Goal: Complete application form: Complete application form

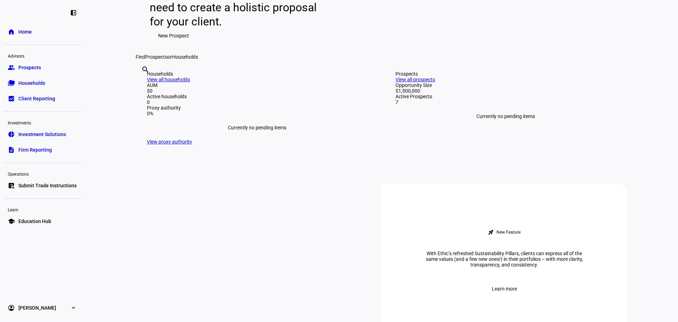
scroll to position [177, 0]
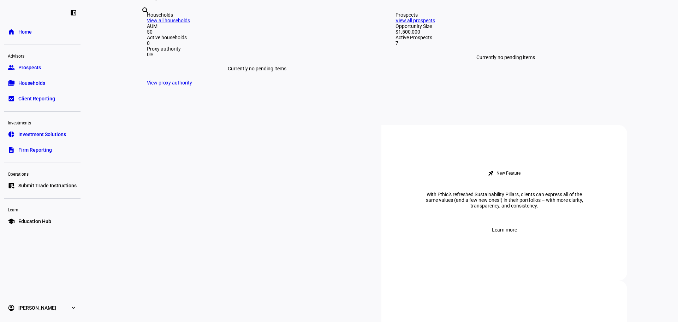
click at [27, 72] on link "group Prospects" at bounding box center [42, 67] width 76 height 14
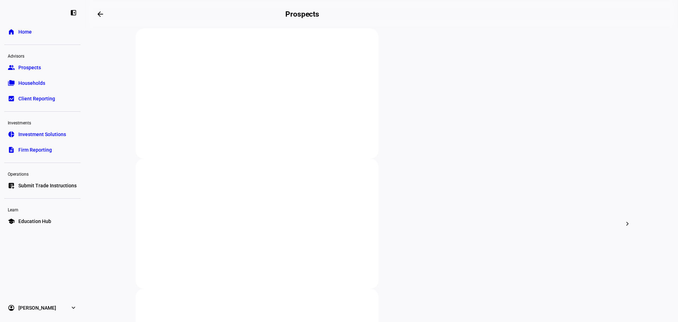
scroll to position [141, 0]
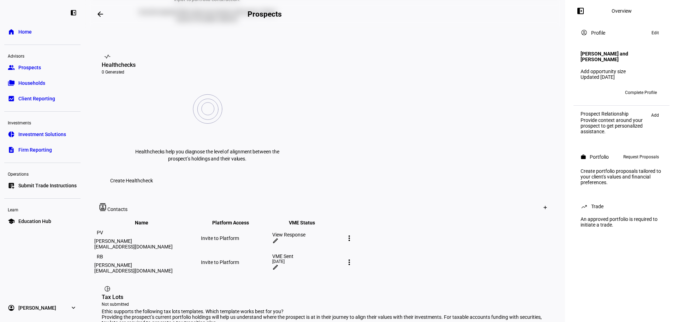
scroll to position [318, 0]
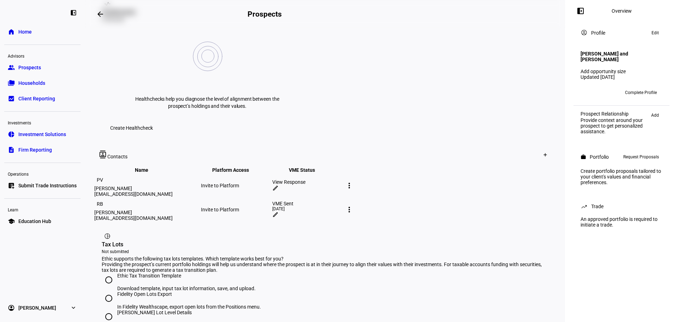
click at [353, 205] on mat-icon "more_vert" at bounding box center [349, 209] width 8 height 8
click at [548, 145] on div "edit Edit contact delete Delete contact" at bounding box center [557, 135] width 53 height 40
click at [353, 205] on mat-icon "more_vert" at bounding box center [349, 209] width 8 height 8
click at [545, 123] on div "edit Edit contact" at bounding box center [558, 126] width 44 height 10
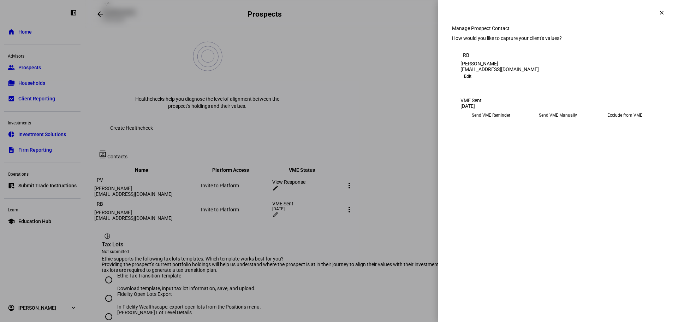
click at [475, 81] on span at bounding box center [467, 76] width 14 height 8
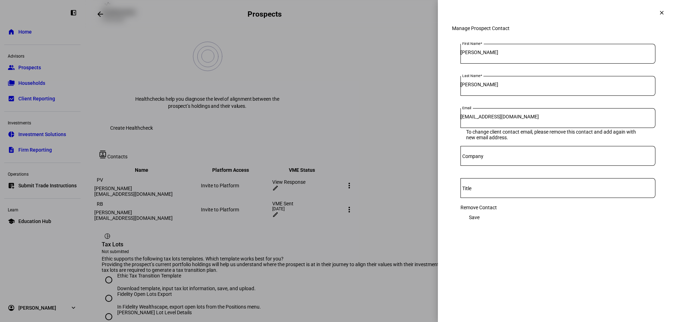
click at [584, 247] on div "Manage Prospect Contact First Name [PERSON_NAME] Last Name [PERSON_NAME] Email …" at bounding box center [558, 135] width 240 height 221
click at [665, 9] on span at bounding box center [661, 12] width 17 height 17
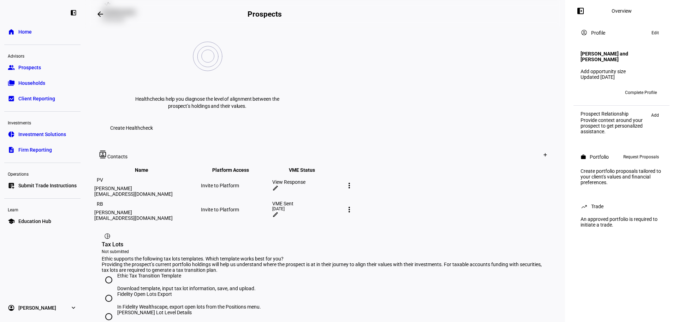
click at [624, 153] on span "Request Proposals" at bounding box center [641, 157] width 36 height 8
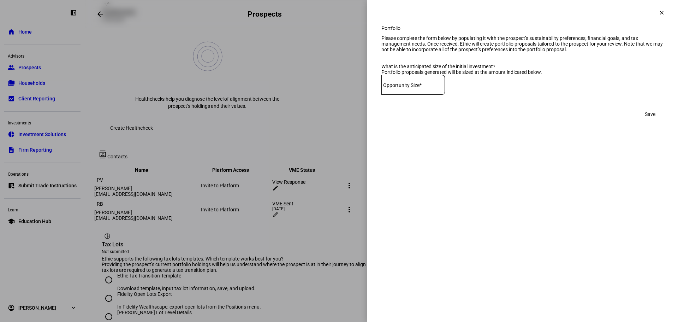
click at [417, 95] on div at bounding box center [413, 85] width 64 height 20
type input "7,116,000"
click at [649, 121] on span "Save" at bounding box center [650, 114] width 11 height 14
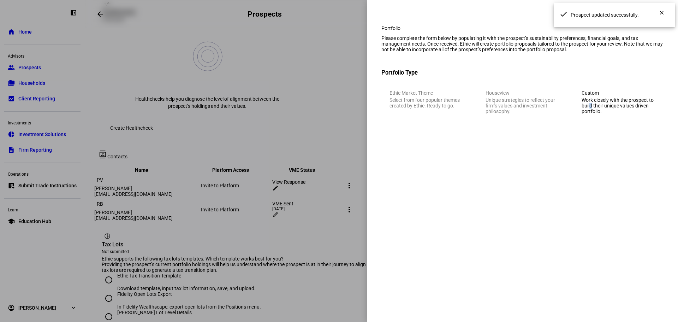
click at [589, 114] on div "Work closely with the prospect to build their unique values driven portfolio." at bounding box center [619, 105] width 74 height 17
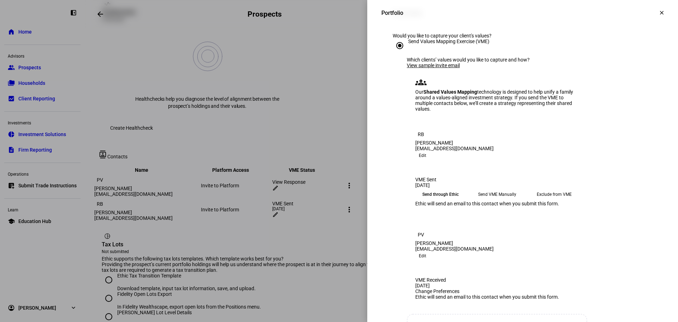
scroll to position [35, 0]
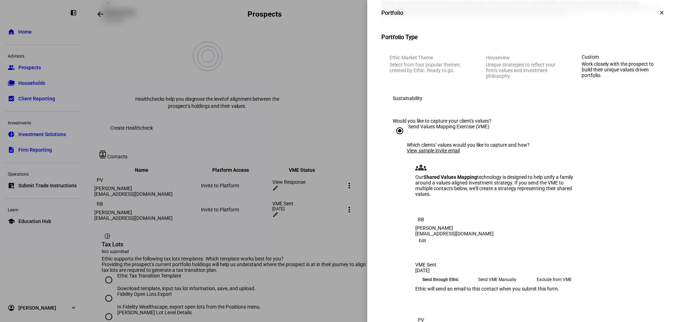
click at [453, 129] on div "Send Values Mapping Exercise (VME)" at bounding box center [448, 127] width 81 height 6
click at [407, 138] on input "Send Values Mapping Exercise (VME)" at bounding box center [400, 131] width 14 height 14
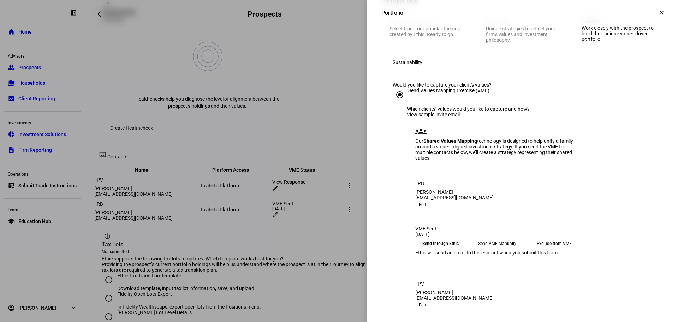
scroll to position [71, 0]
click at [412, 94] on div "Send Values Mapping Exercise (VME)" at bounding box center [448, 91] width 81 height 6
click at [407, 102] on input "Send Values Mapping Exercise (VME)" at bounding box center [400, 95] width 14 height 14
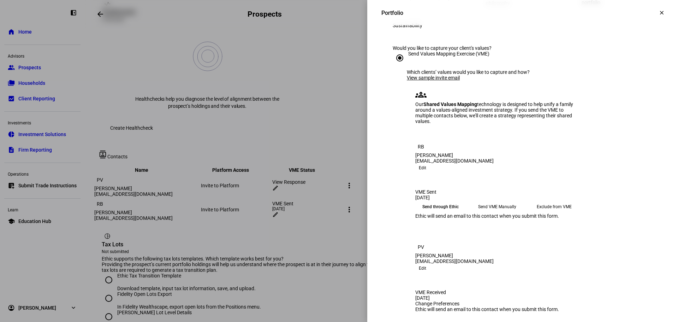
scroll to position [0, 0]
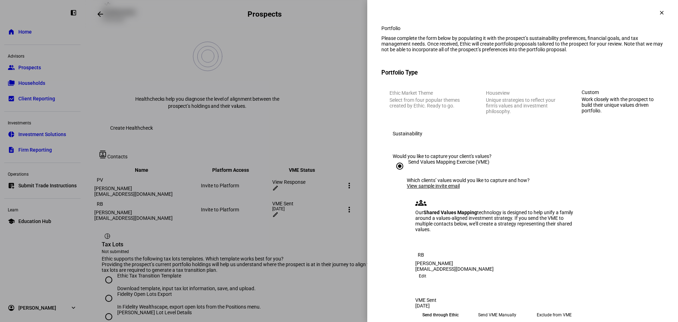
click at [608, 113] on div "Work closely with the prospect to build their unique values driven portfolio." at bounding box center [619, 104] width 75 height 17
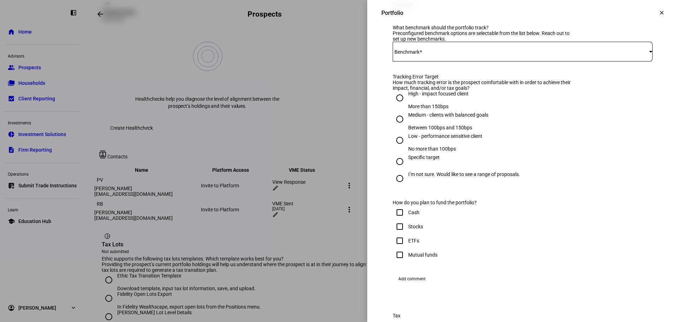
scroll to position [459, 0]
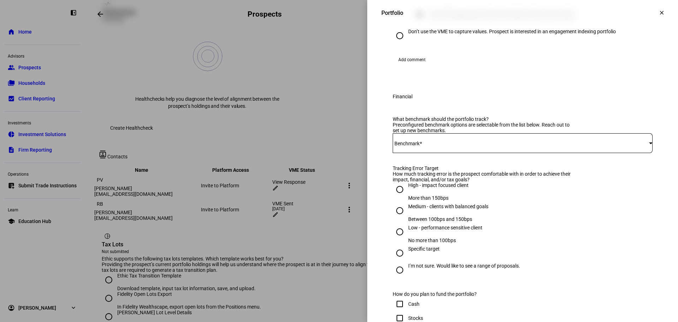
click at [415, 65] on span "Add comment" at bounding box center [411, 59] width 27 height 11
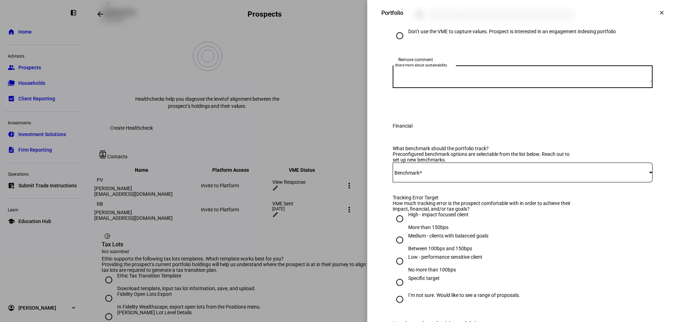
click at [429, 88] on div "Share more about sustainability" at bounding box center [523, 76] width 260 height 23
type textarea "t"
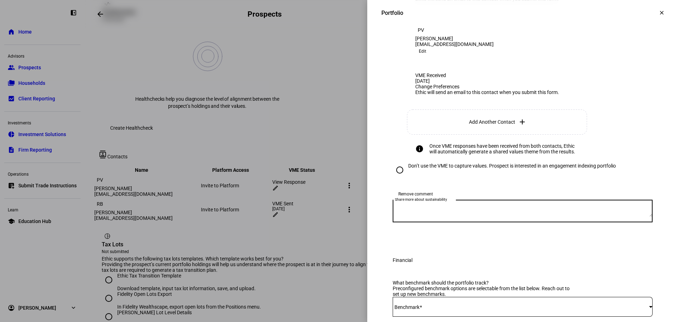
scroll to position [247, 0]
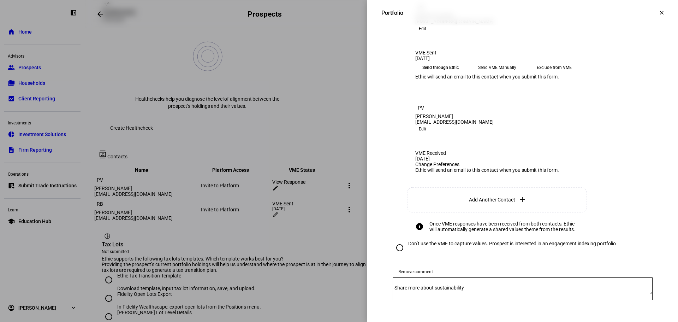
click at [426, 33] on span "Edit" at bounding box center [422, 28] width 7 height 8
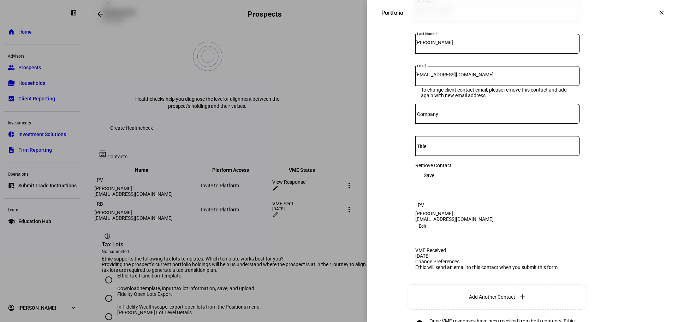
click at [430, 168] on span "Remove Contact" at bounding box center [433, 165] width 36 height 6
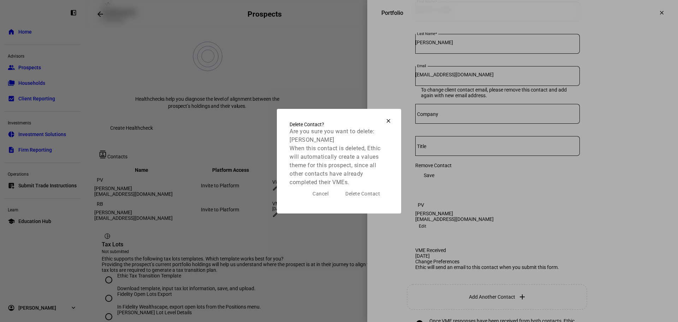
click at [383, 197] on span at bounding box center [363, 193] width 52 height 14
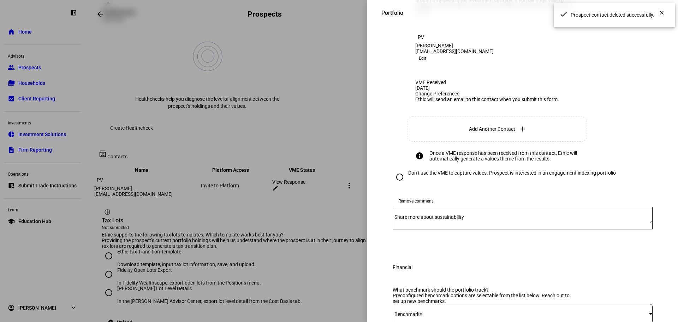
scroll to position [177, 0]
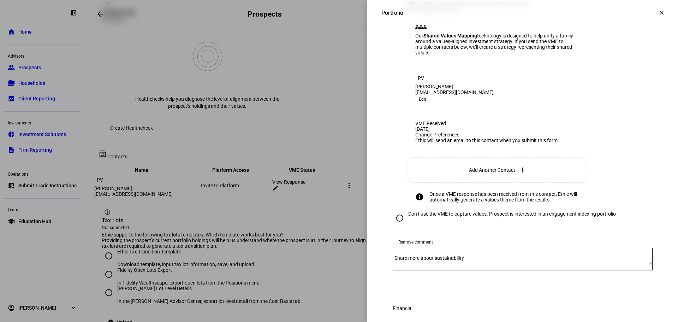
click at [480, 157] on div "VME Received [DATE] Change Preferences Ethic will send an email to this contact…" at bounding box center [497, 134] width 181 height 45
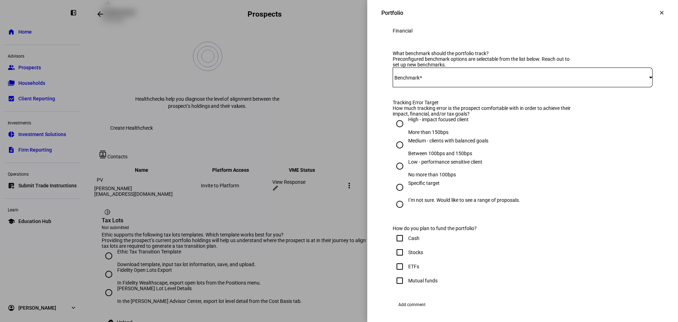
scroll to position [459, 0]
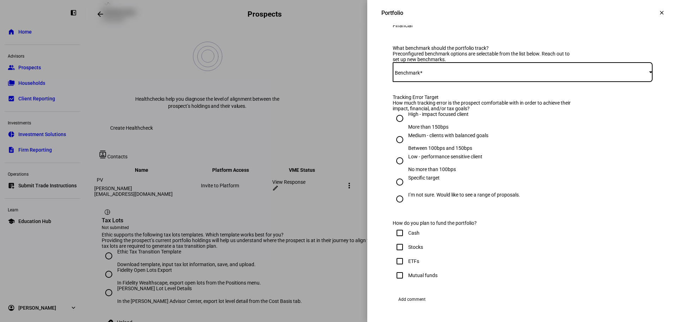
click at [438, 75] on span at bounding box center [521, 72] width 256 height 6
click at [438, 210] on span "iShares CORE S&P 500 ETF - IVV" at bounding box center [428, 213] width 71 height 6
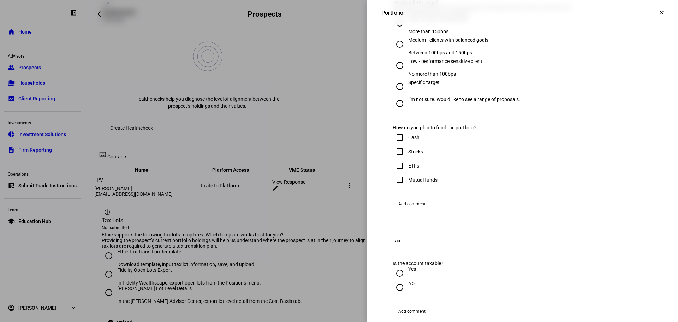
scroll to position [565, 0]
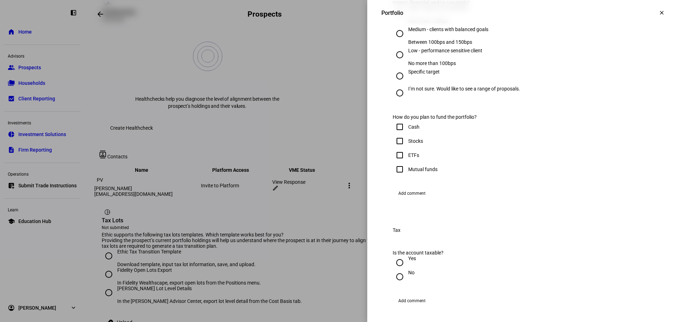
click at [438, 11] on div "High - impact focused client" at bounding box center [438, 8] width 60 height 6
click at [407, 19] on input "High - impact focused client More than 150bps" at bounding box center [400, 12] width 14 height 14
radio input "true"
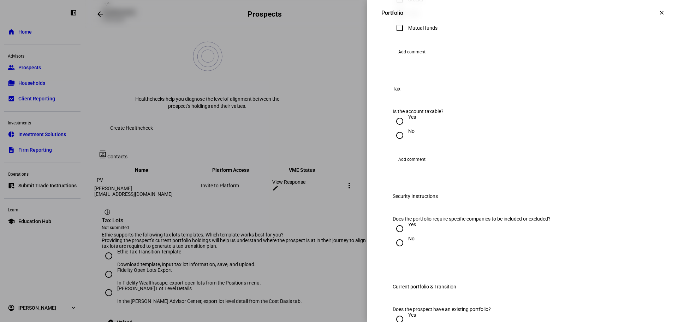
click at [415, 2] on div "Stocks" at bounding box center [415, 0] width 15 height 6
click at [407, 7] on input "Stocks" at bounding box center [400, 0] width 14 height 14
checkbox input "true"
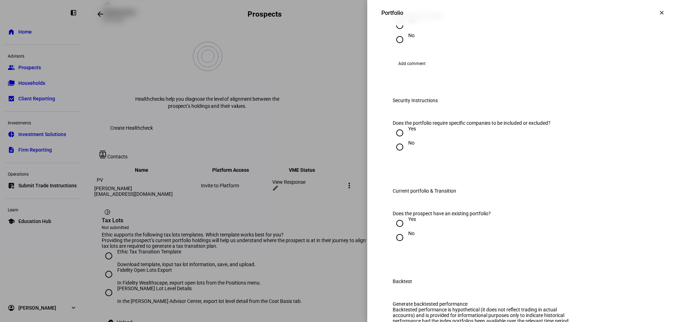
scroll to position [847, 0]
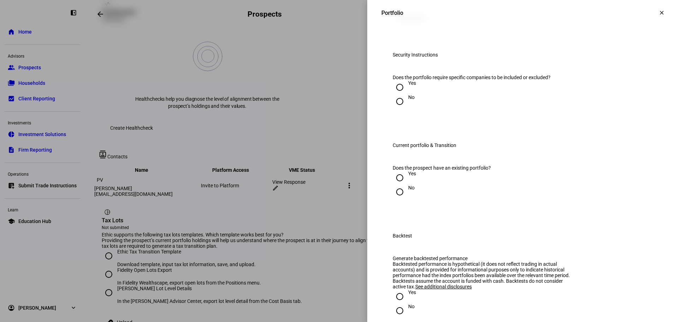
radio input "true"
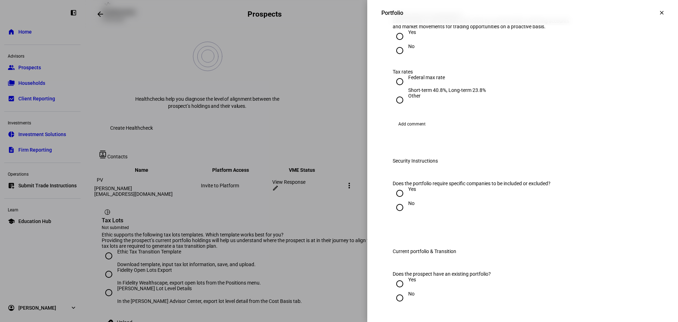
click at [401, 45] on div at bounding box center [399, 36] width 17 height 17
radio input "true"
click at [431, 80] on div "Federal max rate" at bounding box center [447, 78] width 78 height 6
click at [407, 89] on input "Federal max rate Short-term 40.8%, Long-term 23.8%" at bounding box center [400, 82] width 14 height 14
radio input "true"
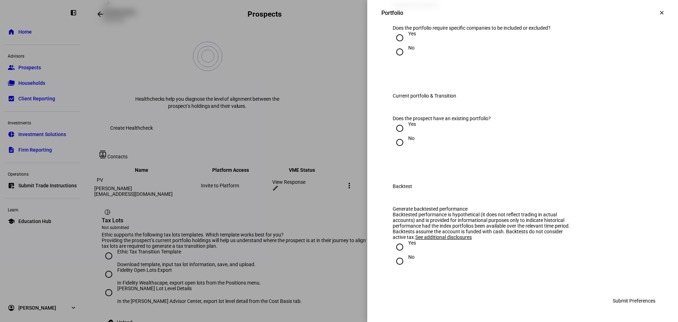
scroll to position [1165, 0]
click at [408, 127] on div "Yes" at bounding box center [412, 124] width 8 height 6
click at [403, 135] on input "Yes" at bounding box center [400, 128] width 14 height 14
radio input "true"
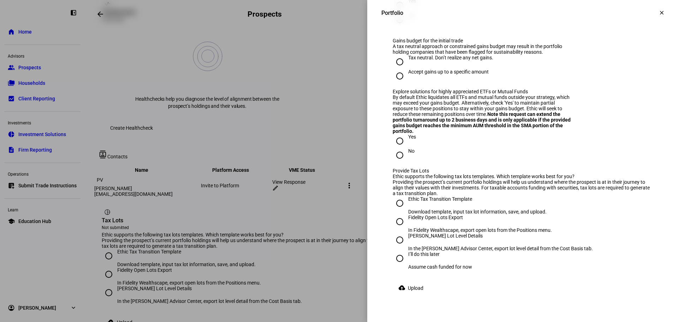
click at [408, 4] on div "Yes" at bounding box center [412, 1] width 8 height 6
click at [404, 12] on input "Yes" at bounding box center [400, 5] width 14 height 14
radio input "true"
click at [462, 75] on div "Accept gains up to a specific amount" at bounding box center [448, 72] width 81 height 6
click at [407, 83] on input "Accept gains up to a specific amount" at bounding box center [400, 76] width 14 height 14
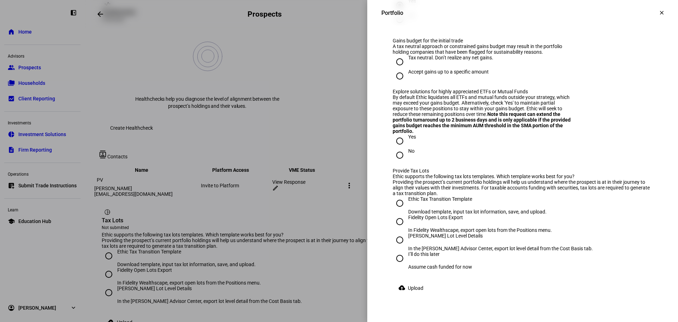
radio input "true"
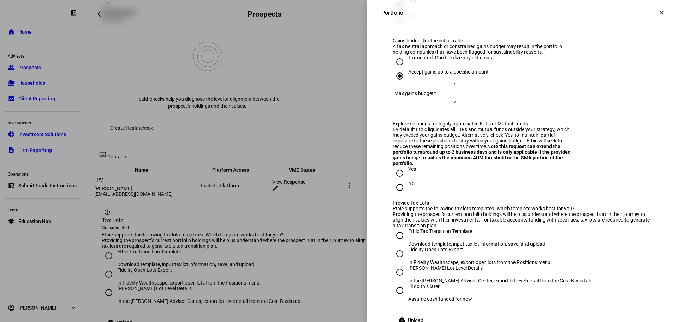
drag, startPoint x: 460, startPoint y: 266, endPoint x: 420, endPoint y: 235, distance: 50.4
click at [420, 43] on div "Gains budget for the initial trade" at bounding box center [484, 41] width 182 height 6
click at [427, 55] on div "A tax neutral approach or constrained gains budget may result in the portfolio …" at bounding box center [484, 48] width 182 height 11
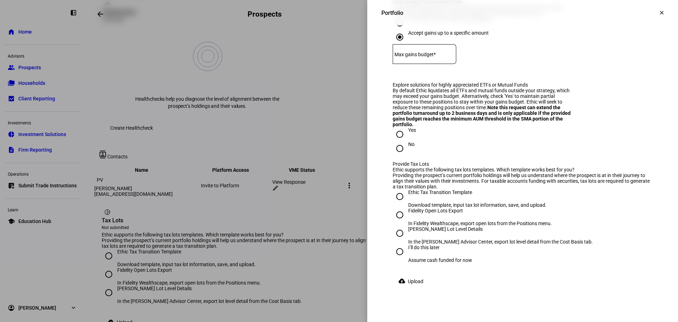
scroll to position [1236, 0]
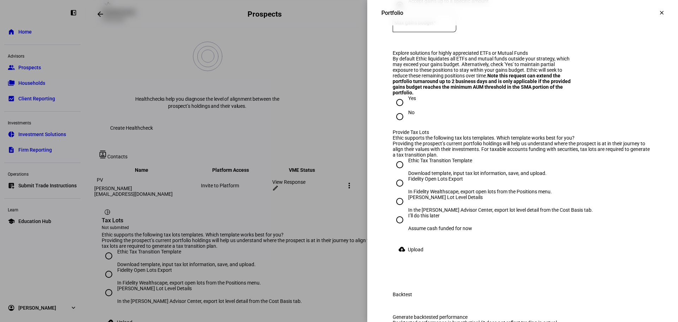
click at [429, 25] on mat-label "Max gains budget*" at bounding box center [414, 23] width 41 height 6
type input "1"
type input "50,000"
drag, startPoint x: 543, startPoint y: 221, endPoint x: 552, endPoint y: 212, distance: 12.0
click at [543, 39] on eth-form-field-wrapper "Max gains budget* $ 50,000" at bounding box center [523, 25] width 260 height 26
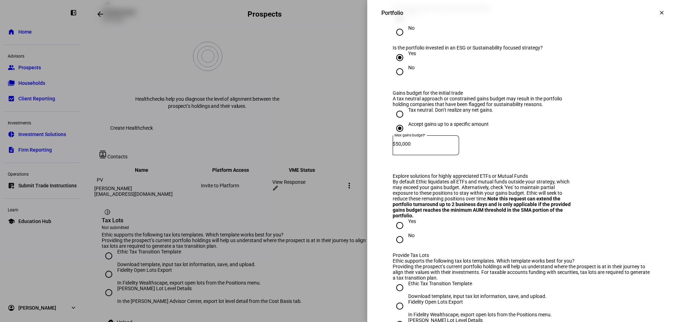
scroll to position [1059, 0]
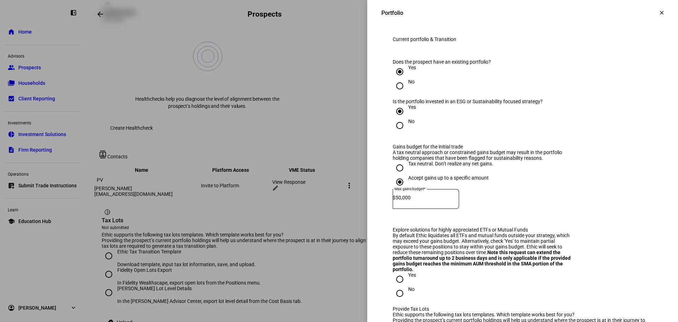
radio input "true"
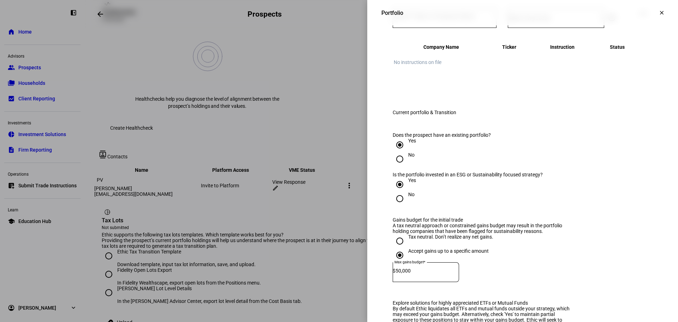
click at [535, 21] on span "Select Instruction" at bounding box center [529, 17] width 43 height 7
click at [561, 175] on div at bounding box center [339, 161] width 678 height 322
radio input "true"
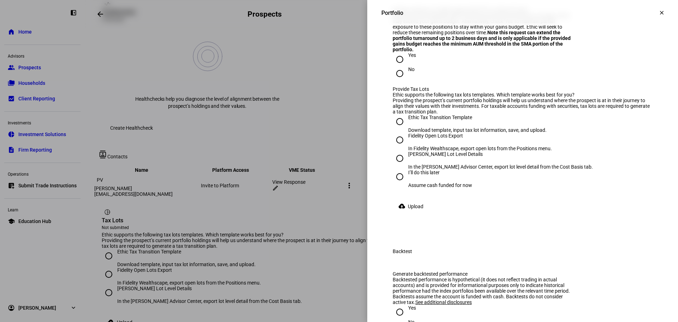
scroll to position [1377, 0]
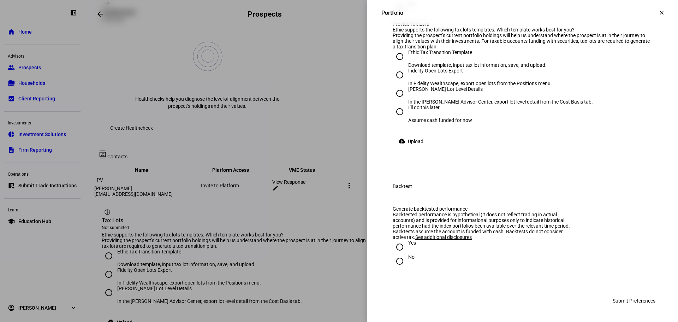
click at [396, 16] on input "No" at bounding box center [400, 8] width 14 height 14
radio input "true"
click at [399, 16] on input "No" at bounding box center [400, 8] width 14 height 14
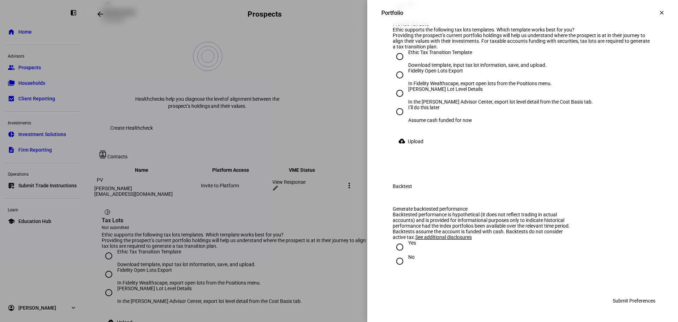
radio input "true"
click at [445, 73] on div "Fidelity Open Lots Export" at bounding box center [480, 71] width 144 height 6
click at [407, 82] on input "Fidelity Open Lots Export In Fidelity Wealthscape, export open lots from the Po…" at bounding box center [400, 75] width 14 height 14
radio input "true"
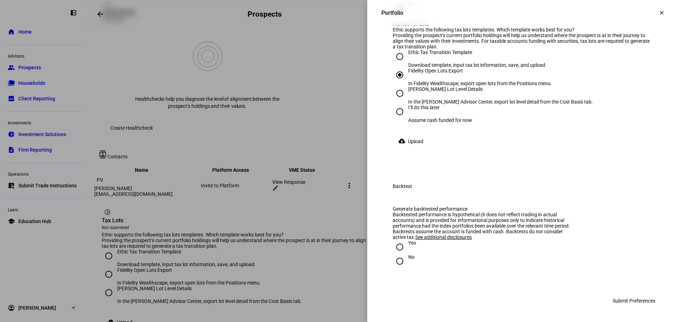
click at [408, 148] on span "Upload" at bounding box center [416, 141] width 16 height 14
click at [398, 148] on span at bounding box center [412, 141] width 39 height 14
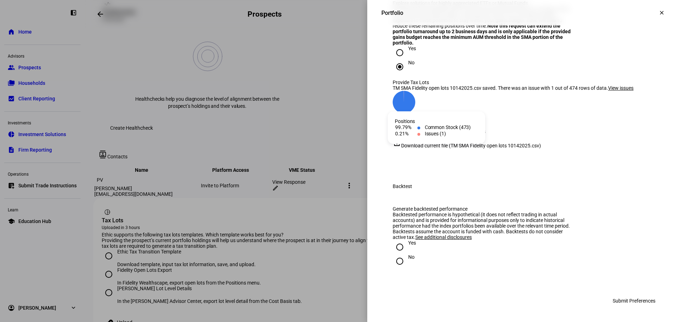
click at [435, 125] on div "Issues (1)" at bounding box center [526, 122] width 251 height 6
click at [418, 139] on span "View Tax Lots" at bounding box center [416, 132] width 30 height 14
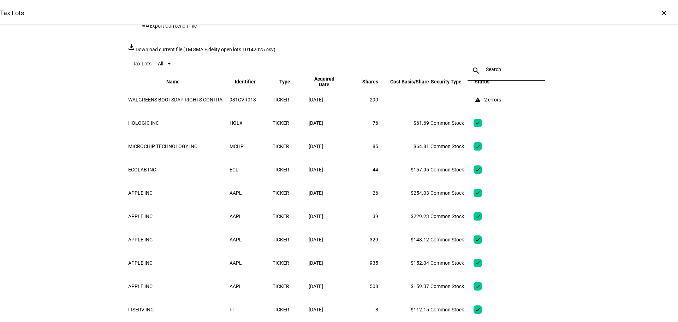
scroll to position [106, 0]
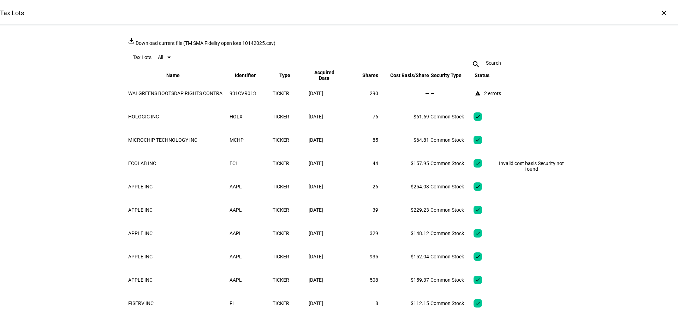
click at [501, 97] on div "warning 2 errors" at bounding box center [488, 93] width 28 height 8
click at [460, 105] on td "—" at bounding box center [451, 93] width 42 height 23
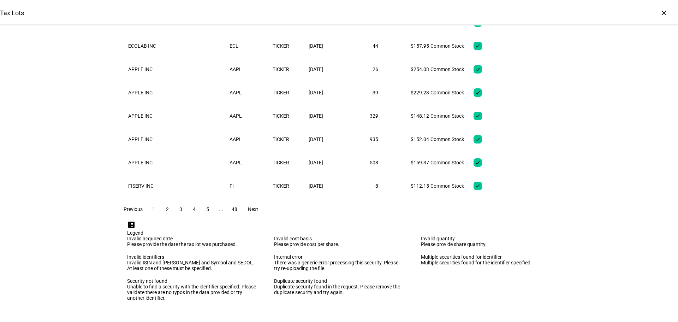
scroll to position [284, 0]
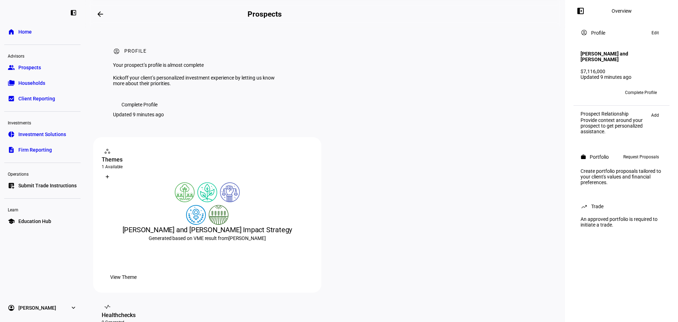
click at [645, 153] on span "Request Proposals" at bounding box center [641, 157] width 36 height 8
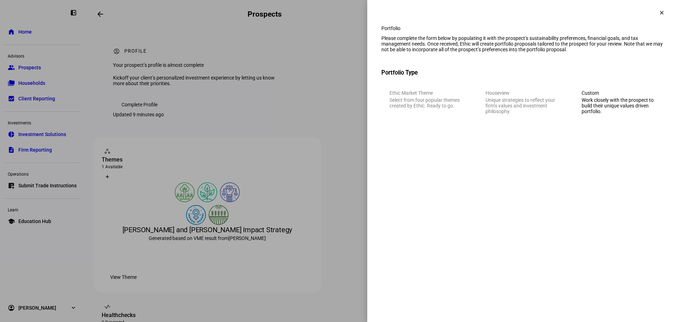
click at [635, 113] on div "Work closely with the prospect to build their unique values driven portfolio." at bounding box center [619, 105] width 74 height 17
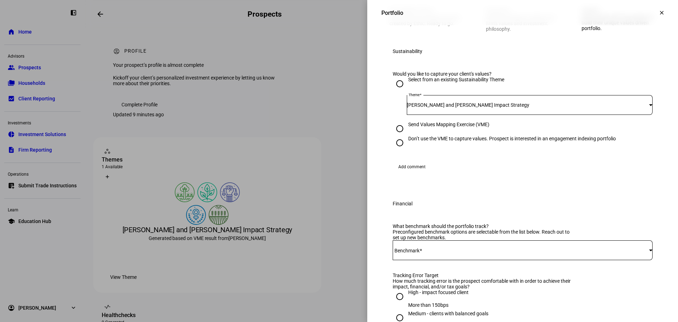
scroll to position [71, 0]
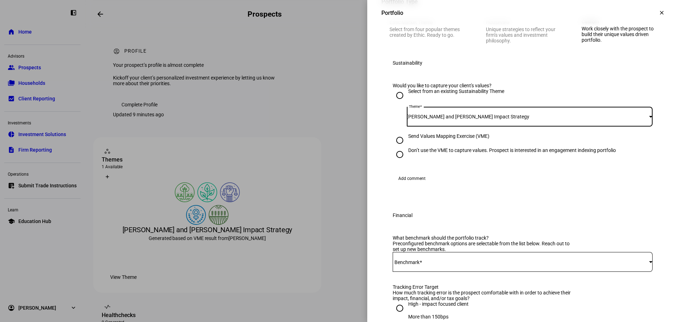
click at [522, 119] on div "[PERSON_NAME] and [PERSON_NAME] Impact Strategy" at bounding box center [528, 117] width 242 height 6
click at [522, 148] on div at bounding box center [339, 161] width 678 height 322
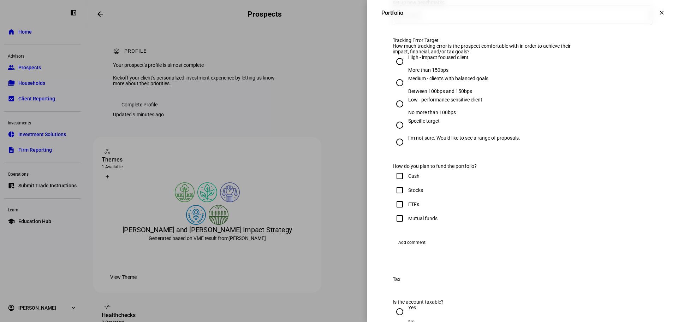
scroll to position [318, 0]
click at [448, 17] on span at bounding box center [521, 15] width 256 height 6
drag, startPoint x: 448, startPoint y: 97, endPoint x: 446, endPoint y: 101, distance: 4.1
click at [447, 97] on mat-option "iShares CORE S&P 500 ETF - IVV" at bounding box center [517, 95] width 259 height 17
click at [443, 59] on div "High - impact focused client" at bounding box center [438, 57] width 60 height 6
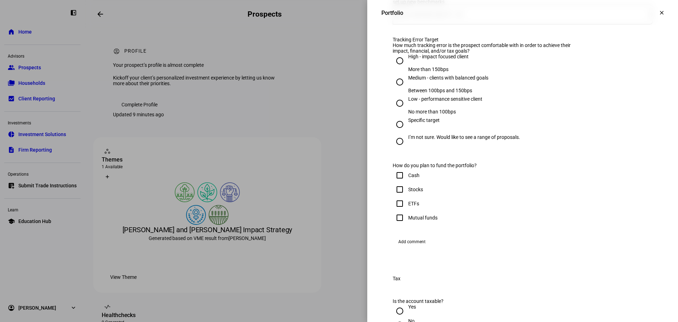
click at [407, 68] on input "High - impact focused client More than 150bps" at bounding box center [400, 61] width 14 height 14
radio input "true"
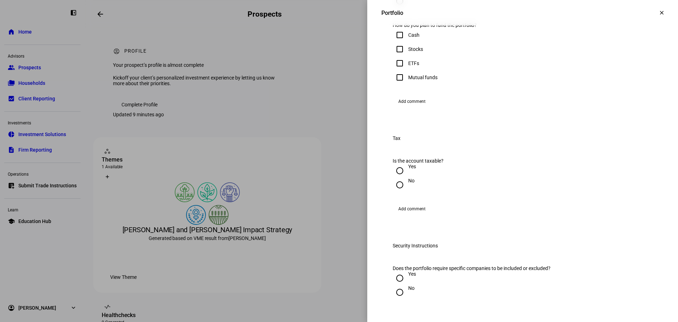
scroll to position [459, 0]
click at [411, 51] on div "Stocks" at bounding box center [415, 48] width 15 height 6
click at [407, 55] on input "Stocks" at bounding box center [400, 48] width 14 height 14
checkbox input "true"
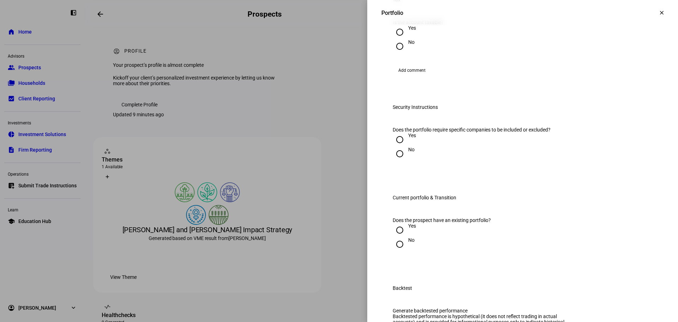
scroll to position [600, 0]
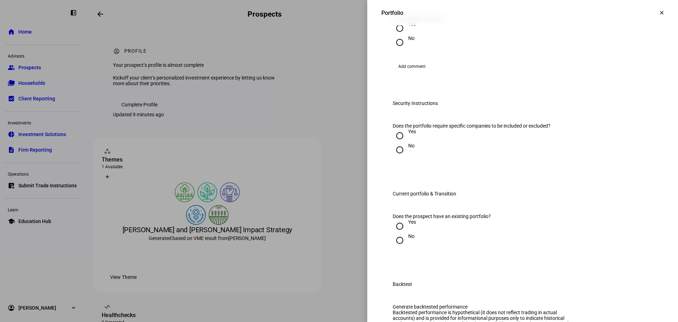
click at [408, 27] on div "Yes" at bounding box center [412, 24] width 8 height 6
click at [403, 35] on input "Yes" at bounding box center [400, 28] width 14 height 14
radio input "true"
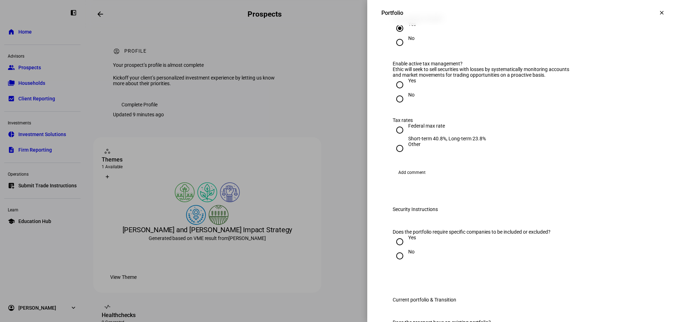
click at [408, 83] on div "Yes" at bounding box center [412, 81] width 8 height 6
click at [404, 92] on input "Yes" at bounding box center [400, 85] width 14 height 14
radio input "true"
click at [415, 129] on div "Federal max rate" at bounding box center [447, 126] width 78 height 6
click at [407, 137] on input "Federal max rate Short-term 40.8%, Long-term 23.8%" at bounding box center [400, 130] width 14 height 14
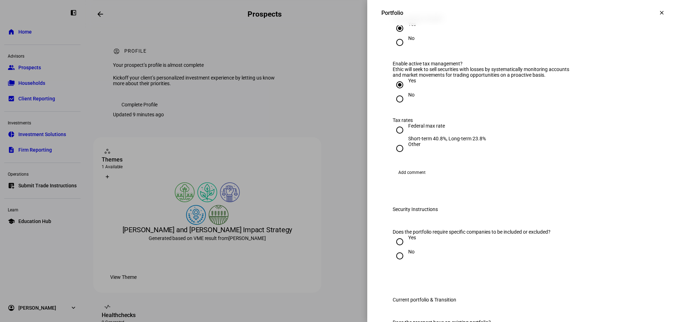
radio input "true"
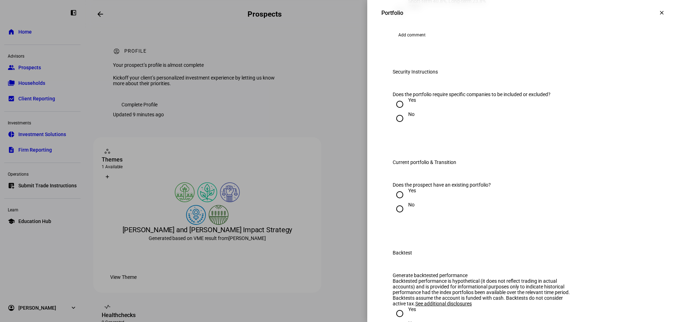
scroll to position [777, 0]
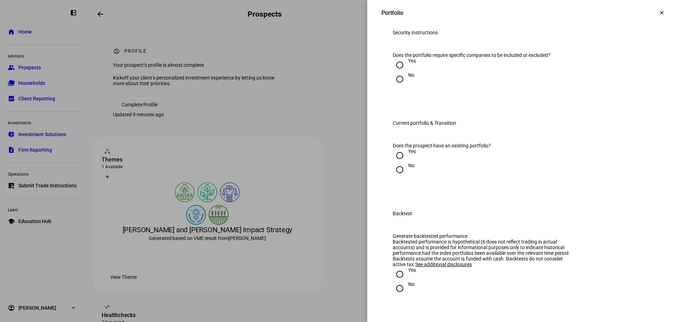
click at [408, 78] on div "No" at bounding box center [411, 75] width 6 height 6
click at [405, 86] on input "No" at bounding box center [400, 79] width 14 height 14
radio input "true"
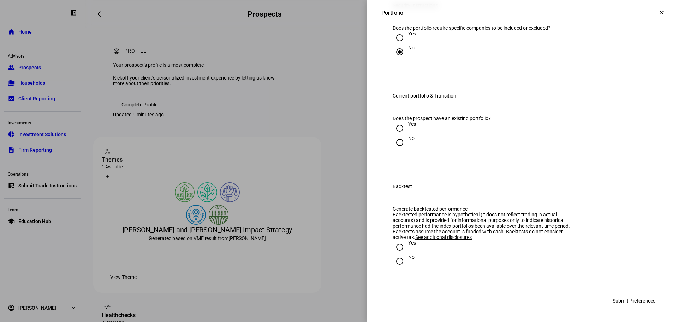
scroll to position [883, 0]
click at [401, 137] on div at bounding box center [399, 128] width 17 height 17
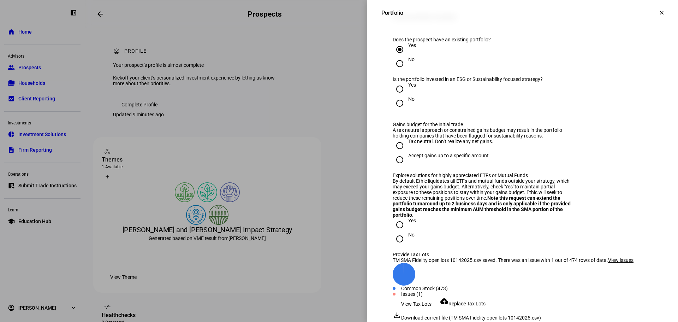
radio input "true"
click at [399, 96] on input "Yes" at bounding box center [400, 89] width 14 height 14
radio input "true"
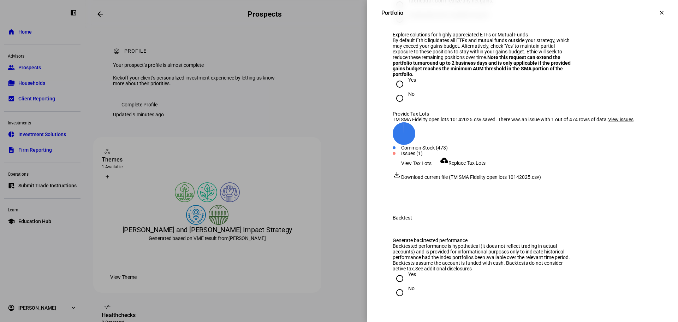
scroll to position [1024, 0]
click at [428, 17] on div "Accept gains up to a specific amount" at bounding box center [448, 14] width 81 height 6
click at [407, 25] on input "Accept gains up to a specific amount" at bounding box center [400, 18] width 14 height 14
radio input "true"
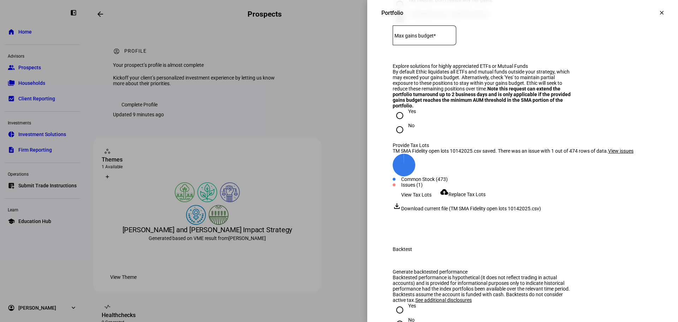
click at [436, 38] on mat-label "Max gains budget*" at bounding box center [414, 36] width 41 height 6
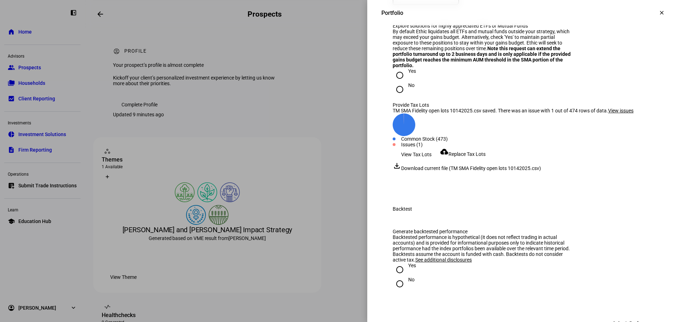
scroll to position [1095, 0]
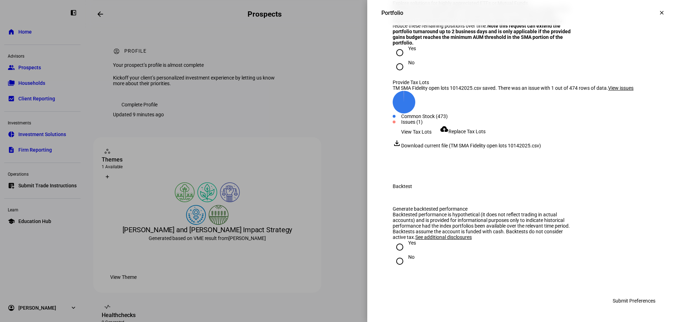
type input "60,000"
click at [431, 46] on div "By default Ethic liquidates all ETFs and mutual funds outside your strategy, wh…" at bounding box center [484, 26] width 182 height 40
click at [395, 60] on input "Yes" at bounding box center [400, 53] width 14 height 14
radio input "true"
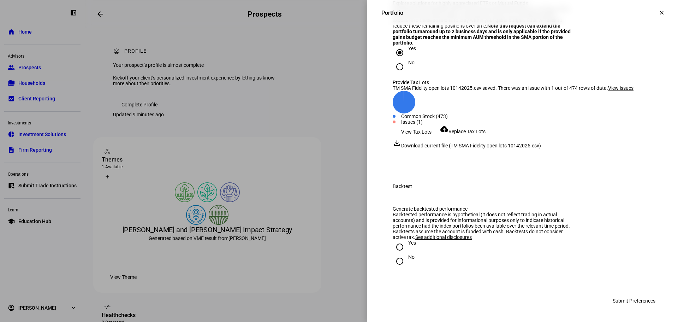
click at [467, 134] on span "Replace Tax Lots" at bounding box center [466, 132] width 37 height 6
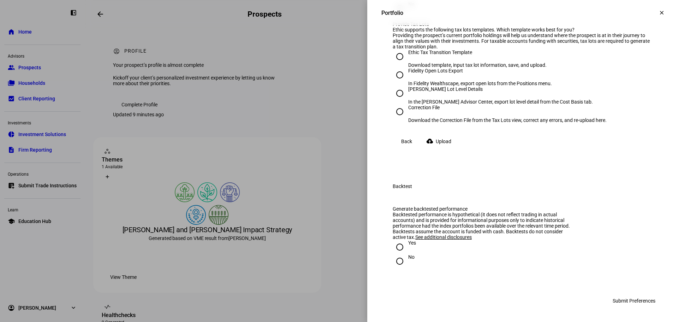
click at [450, 73] on div "Fidelity Open Lots Export" at bounding box center [480, 71] width 144 height 6
click at [407, 82] on input "Fidelity Open Lots Export In Fidelity Wealthscape, export open lots from the Po…" at bounding box center [400, 75] width 14 height 14
radio input "true"
click at [429, 148] on span at bounding box center [440, 141] width 39 height 14
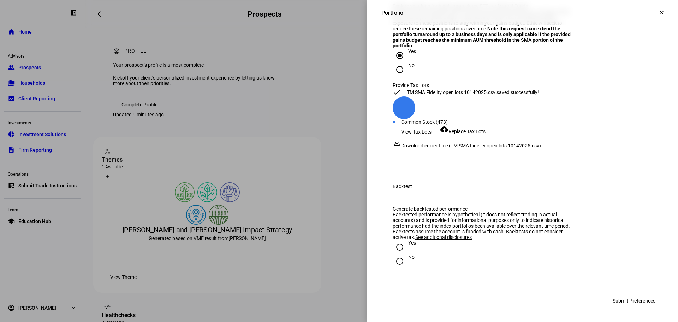
scroll to position [1298, 0]
click at [408, 245] on div "Yes" at bounding box center [412, 243] width 8 height 6
click at [406, 248] on input "Yes" at bounding box center [400, 247] width 14 height 14
radio input "true"
click at [625, 300] on span "Submit Preferences" at bounding box center [634, 300] width 43 height 14
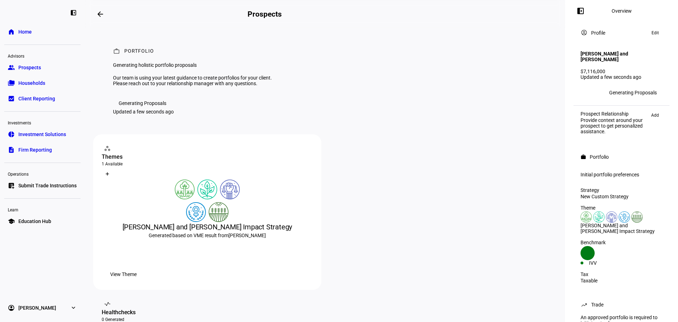
click at [322, 209] on div "workspaces contact_support Themes 1 Available What is a Theme? Create Theme [PE…" at bounding box center [324, 288] width 463 height 309
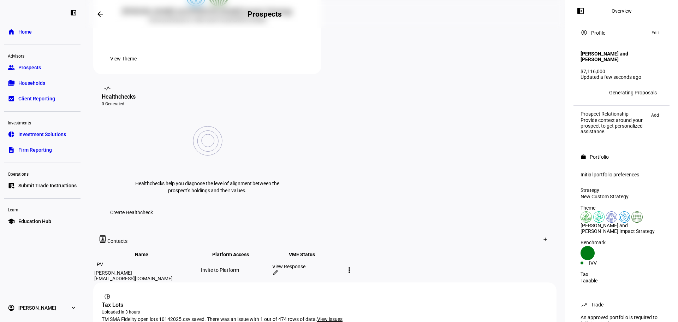
scroll to position [316, 0]
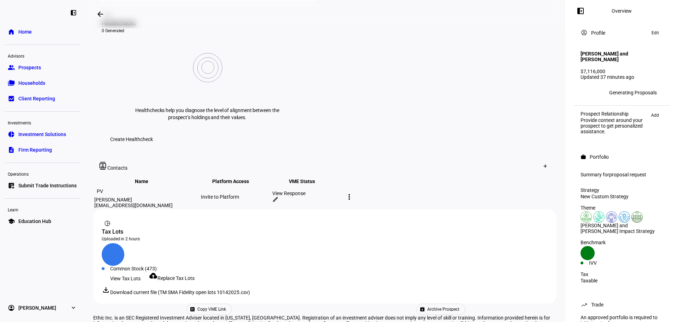
scroll to position [290, 0]
